Goal: Obtain resource: Obtain resource

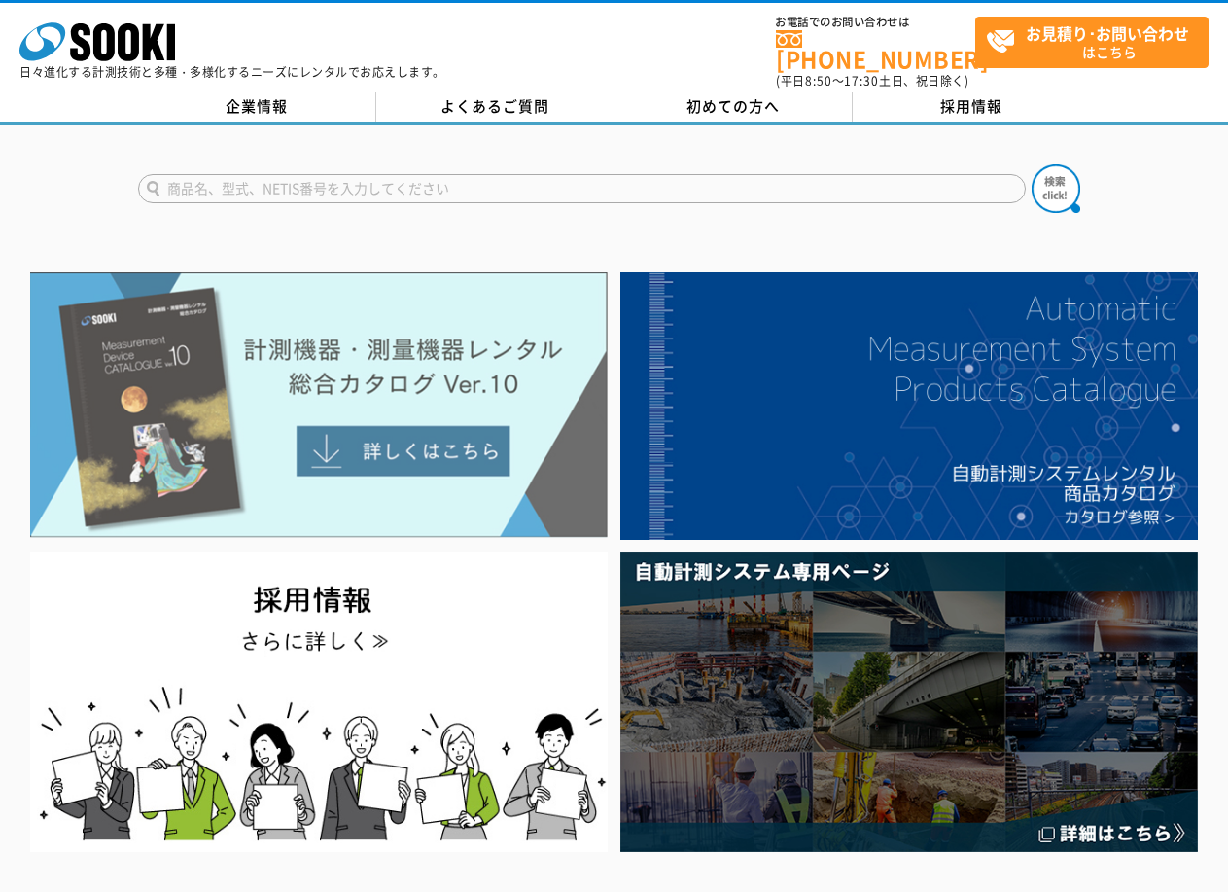
click at [387, 441] on img at bounding box center [319, 404] width 578 height 264
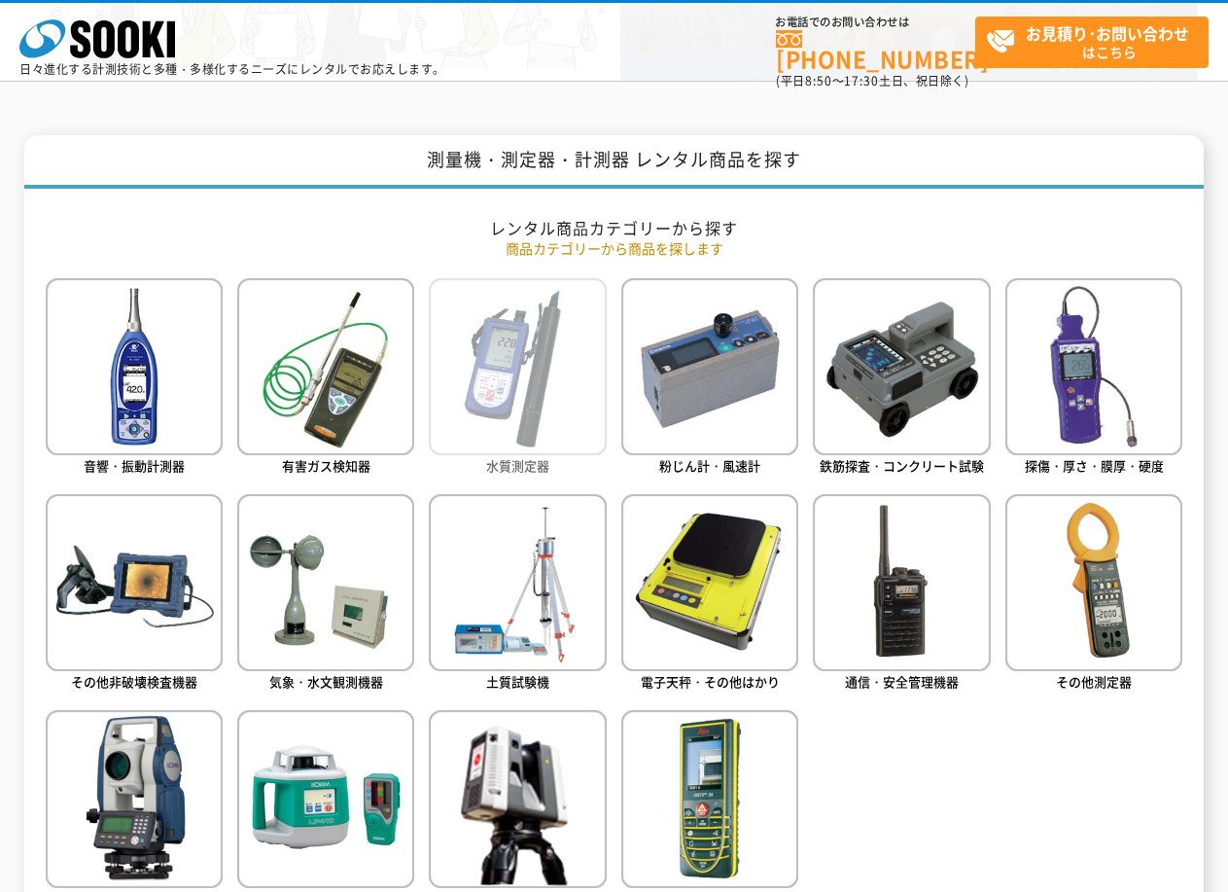
scroll to position [778, 0]
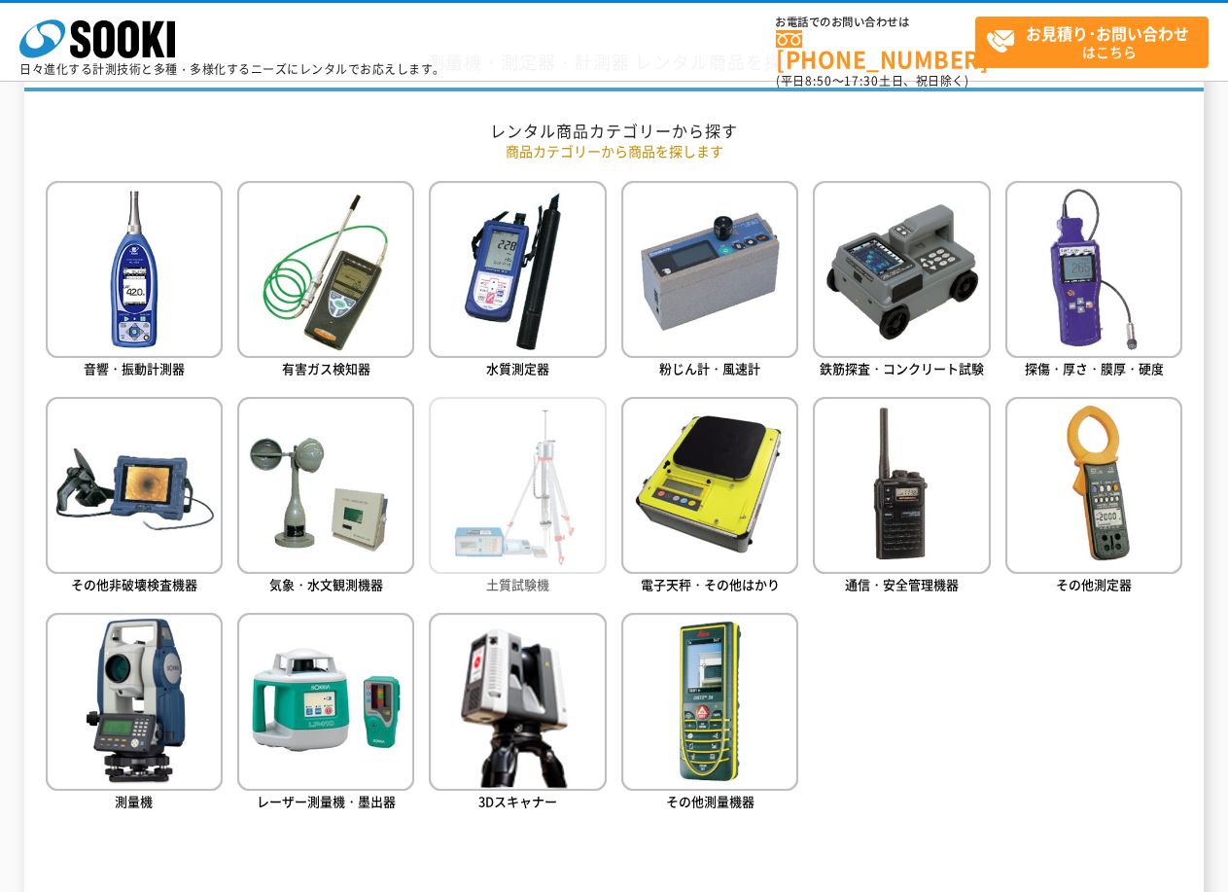
drag, startPoint x: 527, startPoint y: 479, endPoint x: 539, endPoint y: 479, distance: 11.7
click at [527, 479] on img at bounding box center [517, 485] width 177 height 177
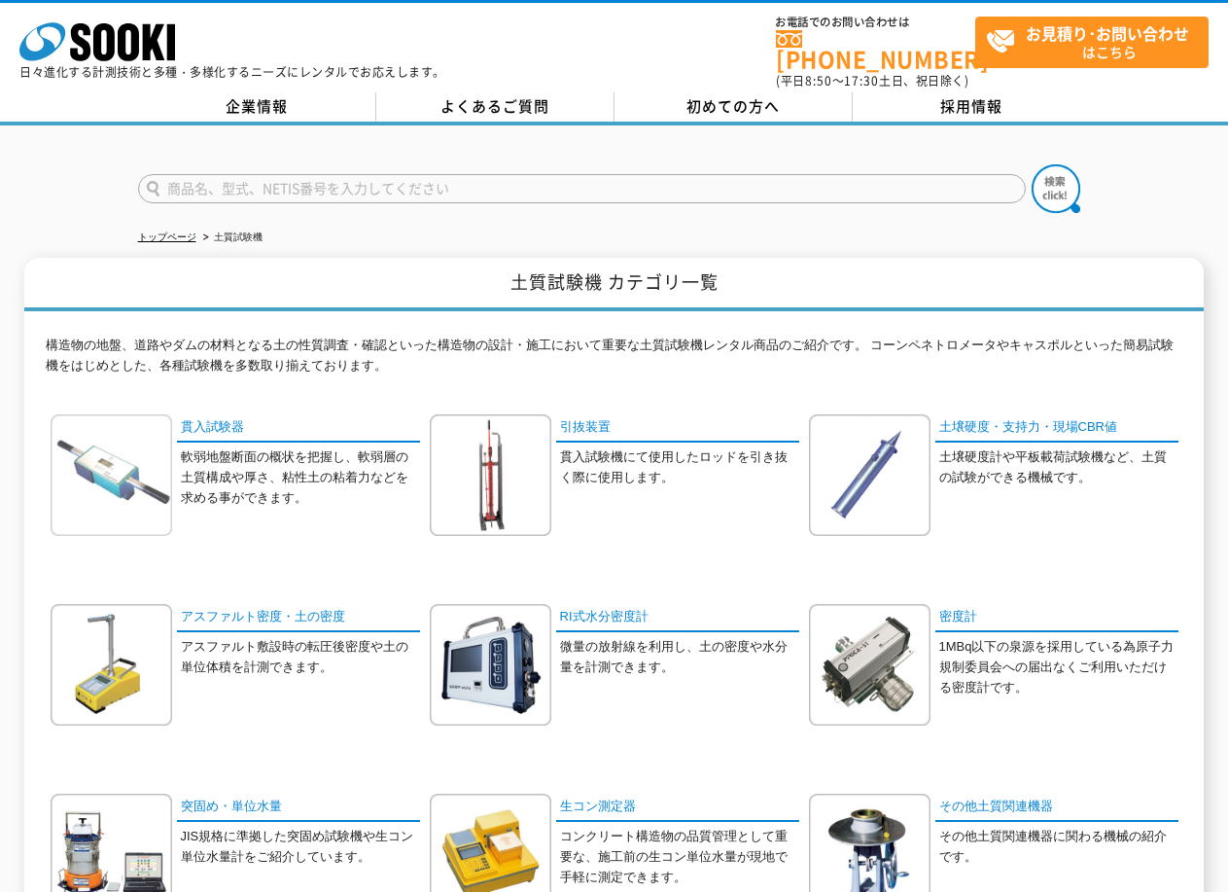
click at [154, 451] on img at bounding box center [112, 475] width 122 height 122
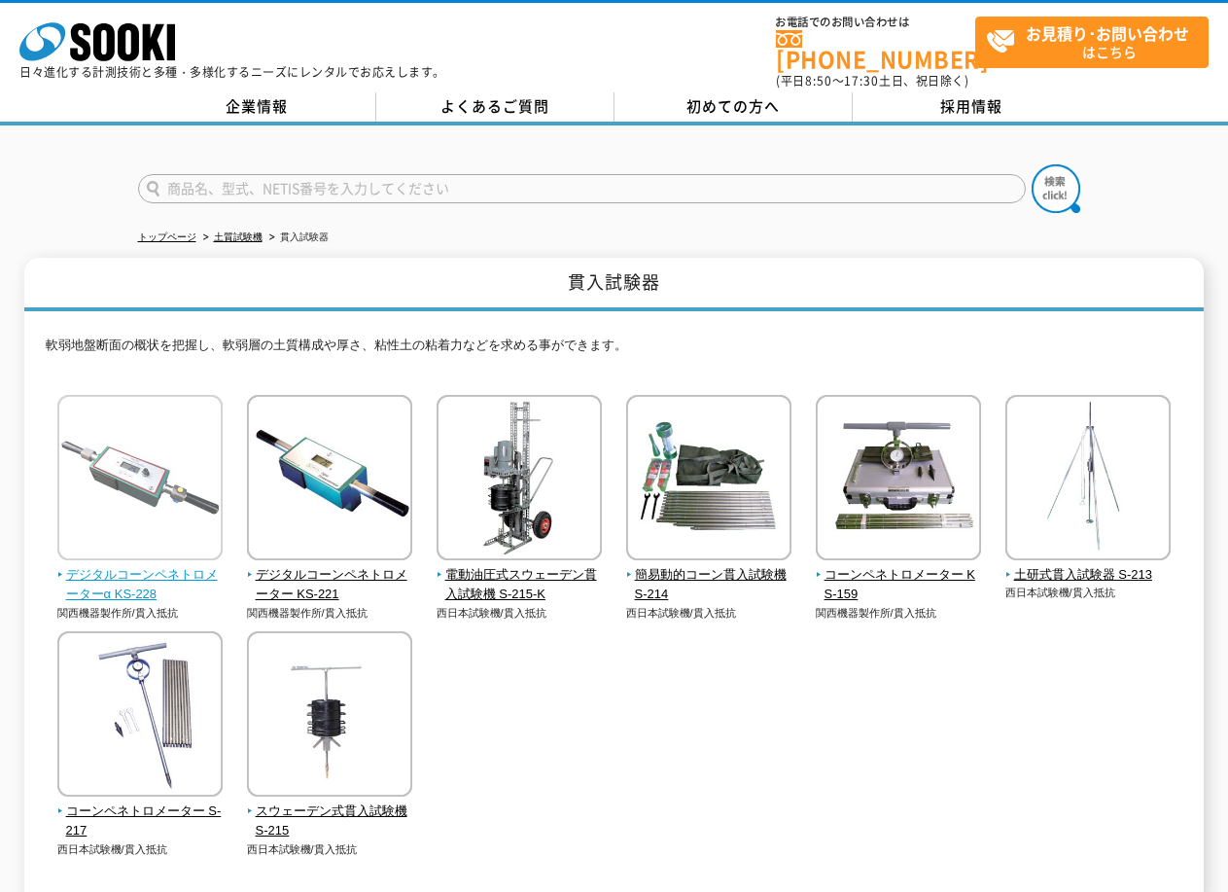
click at [155, 573] on span "デジタルコーンペネトロメーターα KS-228" at bounding box center [140, 585] width 166 height 41
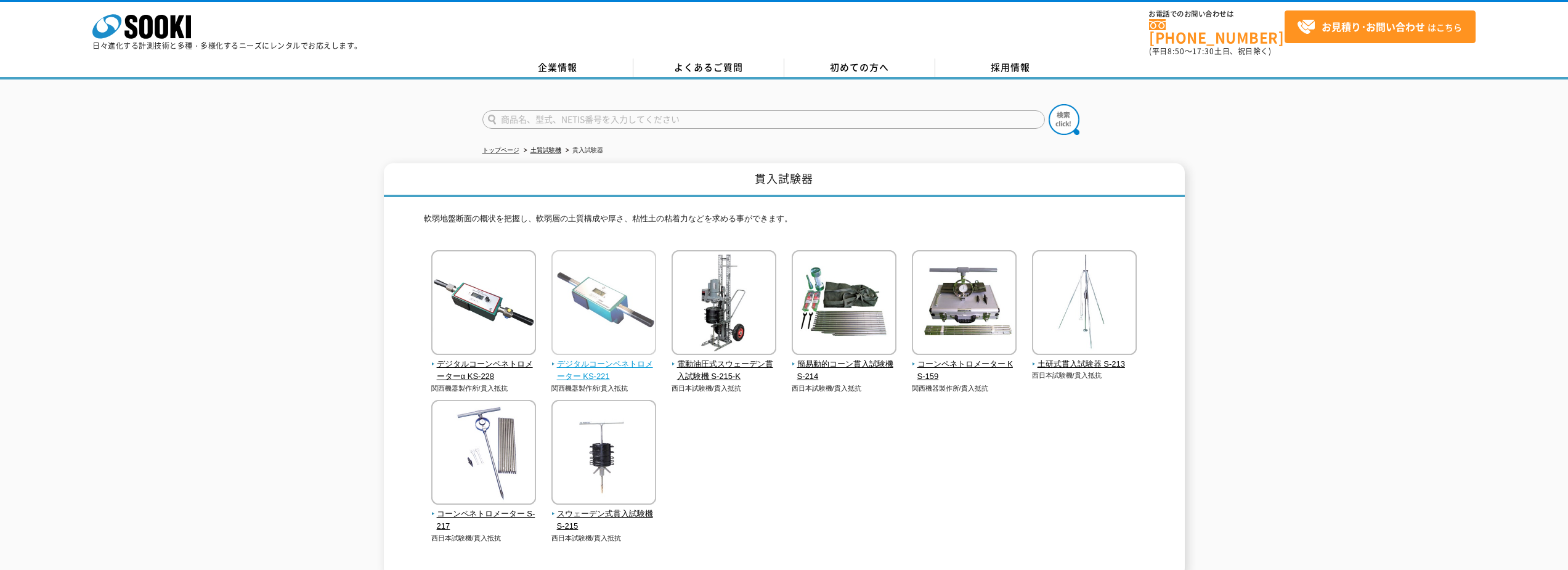
click at [597, 359] on span "デジタルコーンペネトロメーター KS-221" at bounding box center [604, 371] width 105 height 26
click at [495, 358] on span "デジタルコーンペネトロメーターα KS-228" at bounding box center [484, 371] width 105 height 26
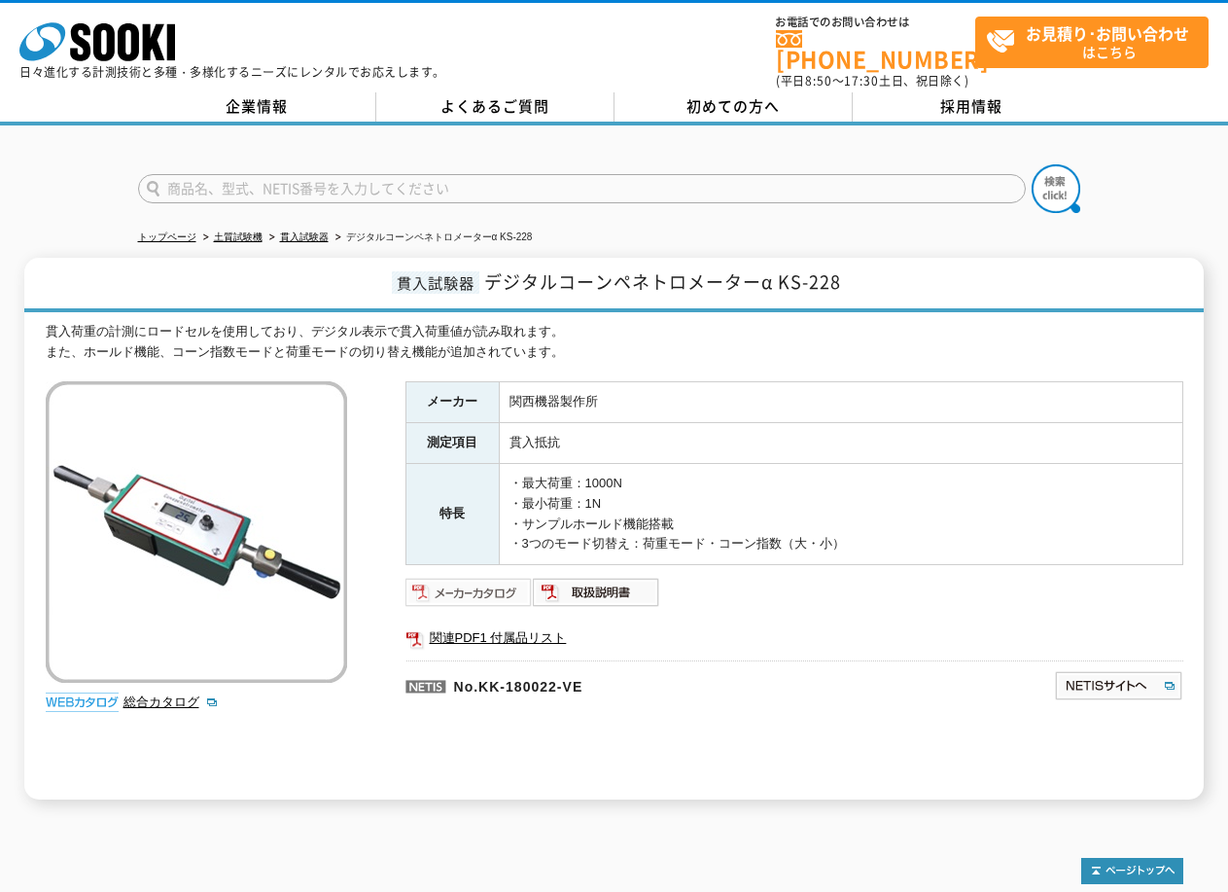
click at [489, 580] on img at bounding box center [468, 592] width 127 height 31
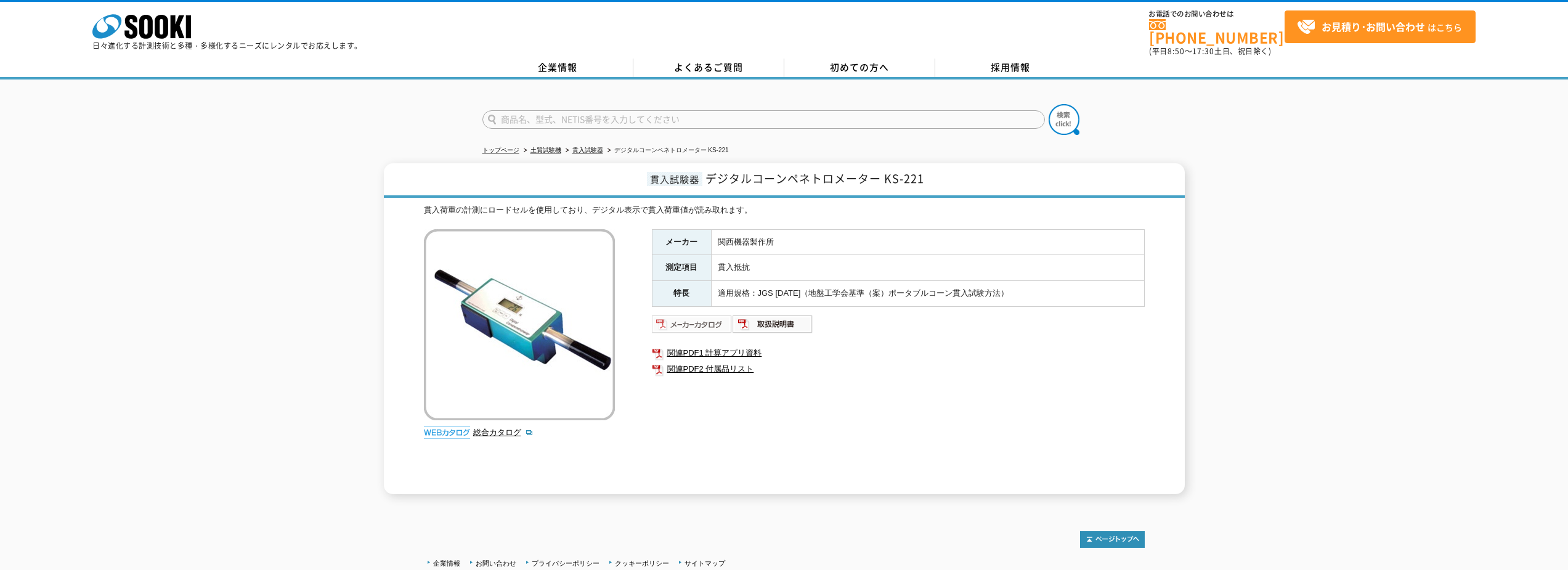
click at [689, 315] on img at bounding box center [692, 324] width 80 height 20
click at [793, 314] on img at bounding box center [772, 324] width 80 height 20
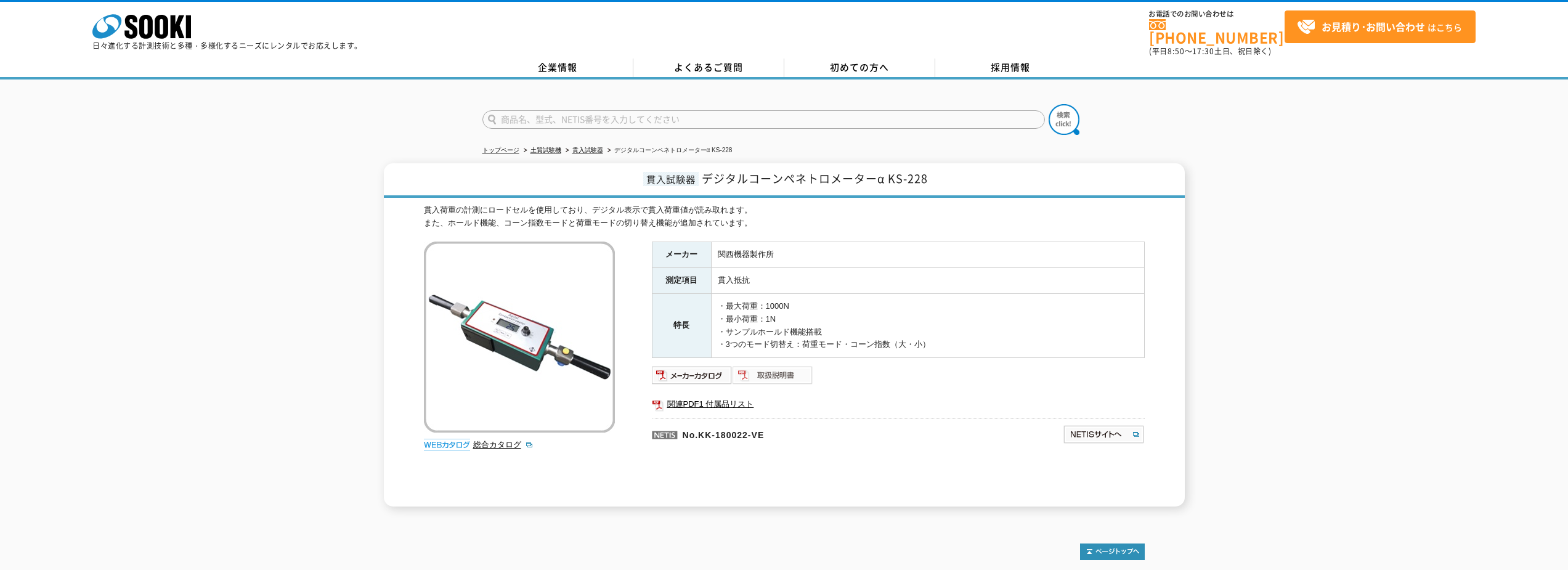
click at [779, 366] on img at bounding box center [772, 375] width 80 height 20
click at [677, 366] on img at bounding box center [692, 375] width 80 height 20
click at [772, 372] on img at bounding box center [772, 375] width 80 height 20
